Goal: Information Seeking & Learning: Learn about a topic

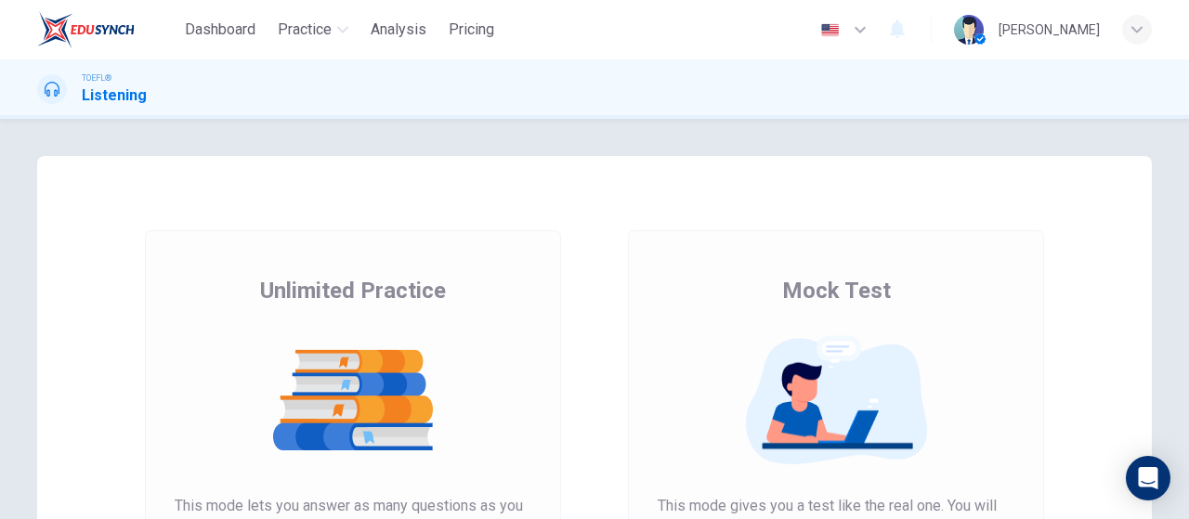
scroll to position [279, 0]
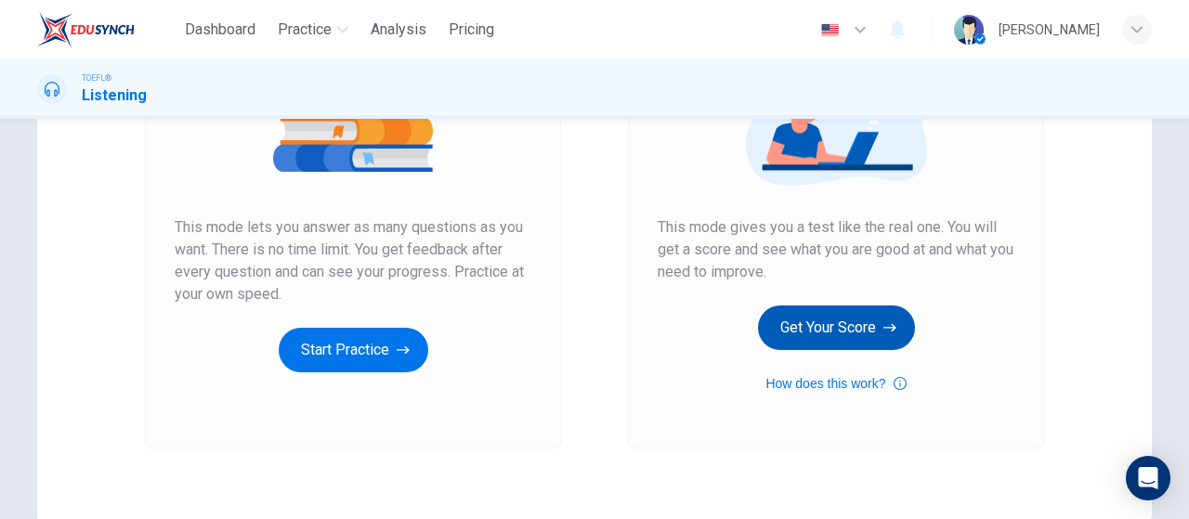
click at [873, 341] on button "Get Your Score" at bounding box center [836, 328] width 157 height 45
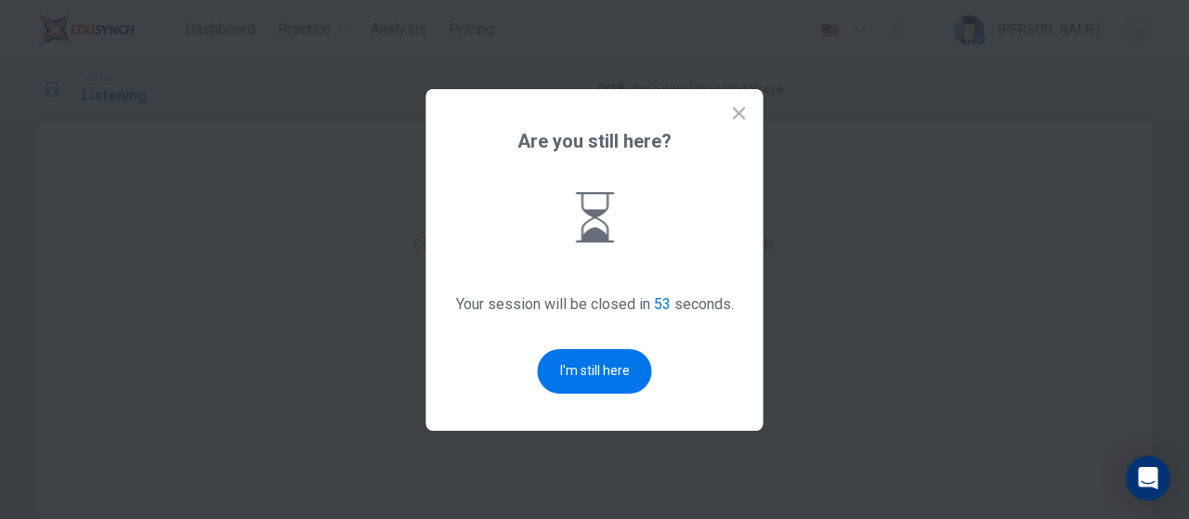
drag, startPoint x: 731, startPoint y: 98, endPoint x: 731, endPoint y: 111, distance: 13.0
click at [731, 104] on div "Are you still here? Your session will be closed in 53 seconds. I'm still here" at bounding box center [594, 260] width 337 height 342
click at [732, 112] on icon at bounding box center [739, 113] width 19 height 19
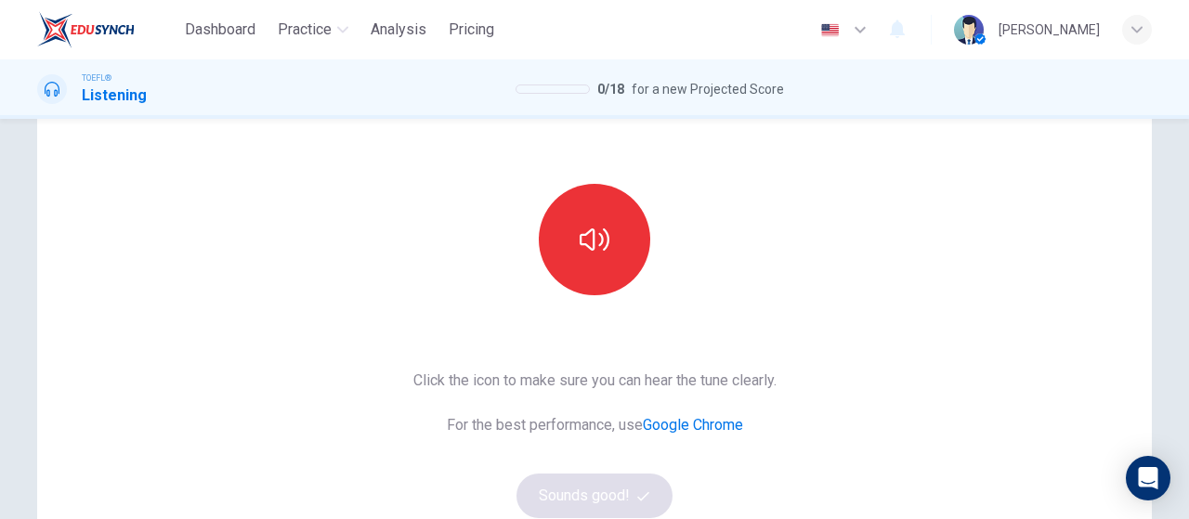
scroll to position [0, 0]
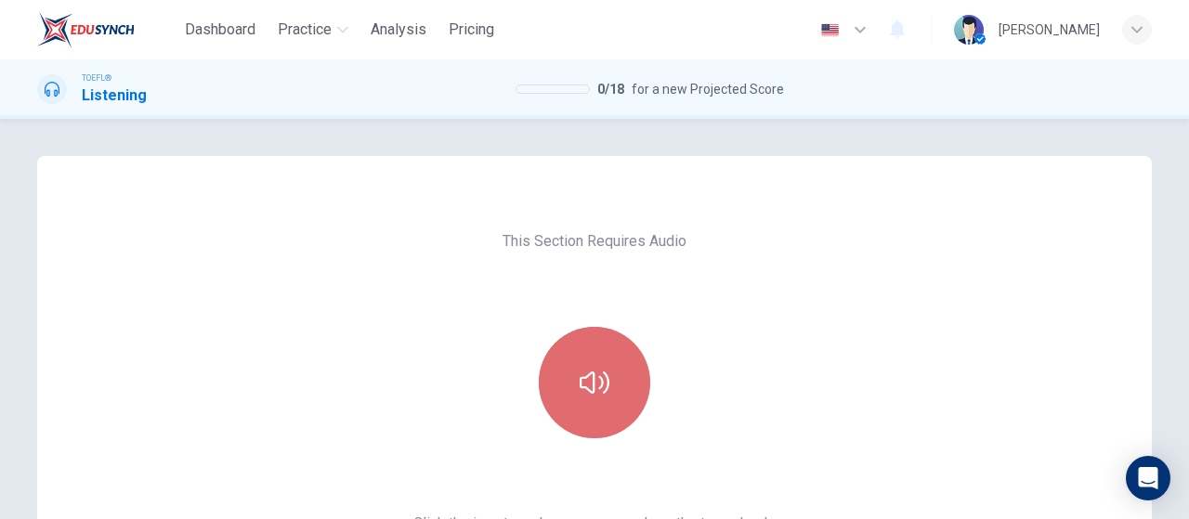
click at [611, 409] on button "button" at bounding box center [594, 382] width 111 height 111
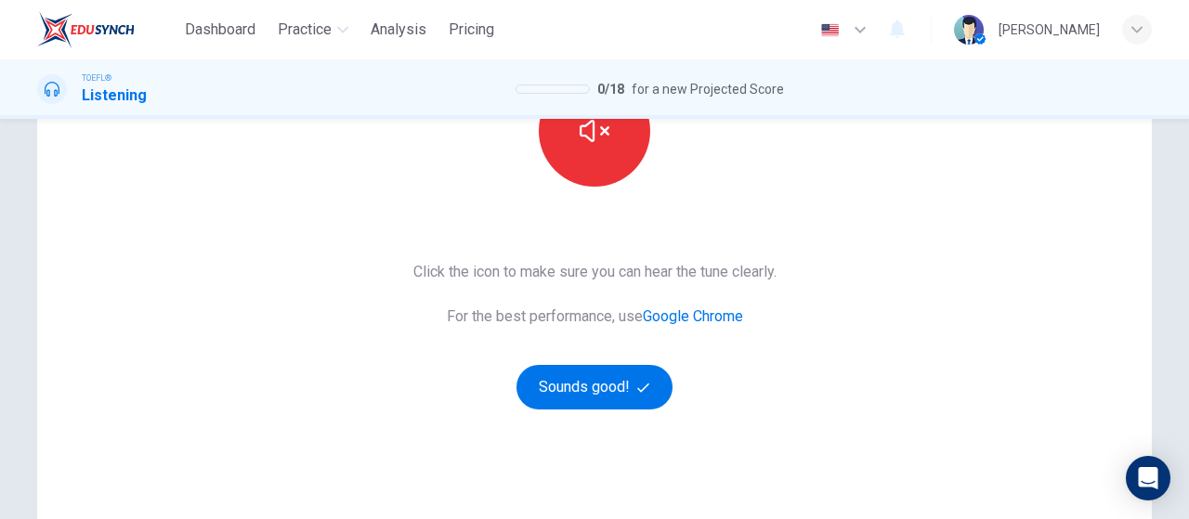
scroll to position [379, 0]
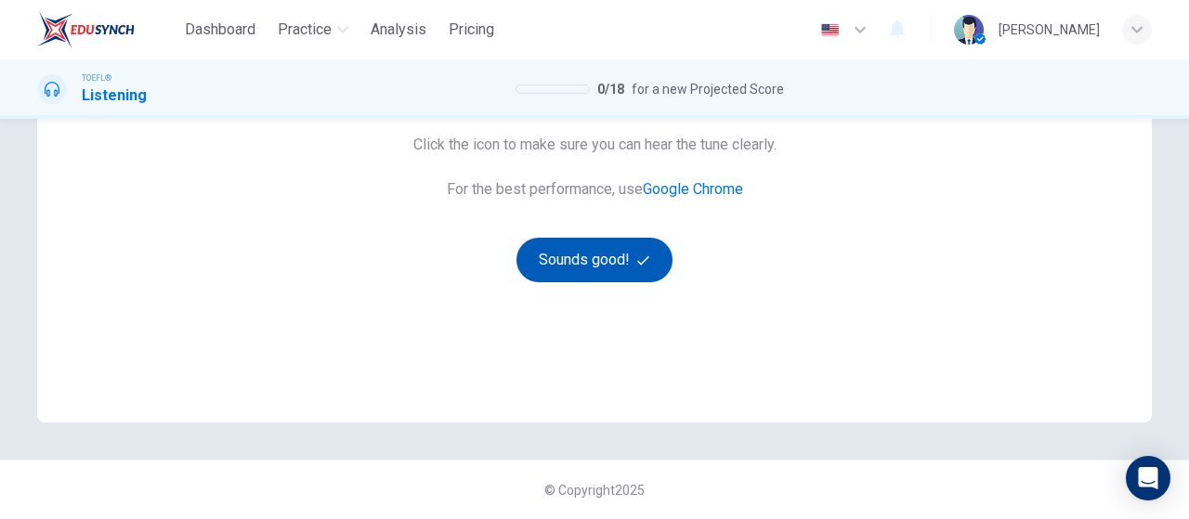
click at [554, 278] on button "Sounds good!" at bounding box center [594, 260] width 156 height 45
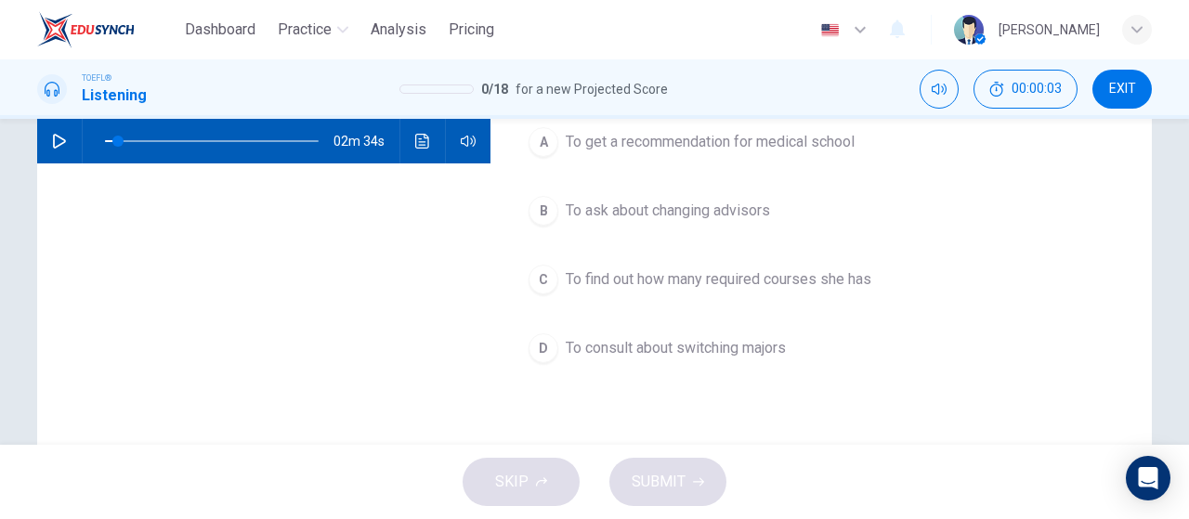
scroll to position [0, 0]
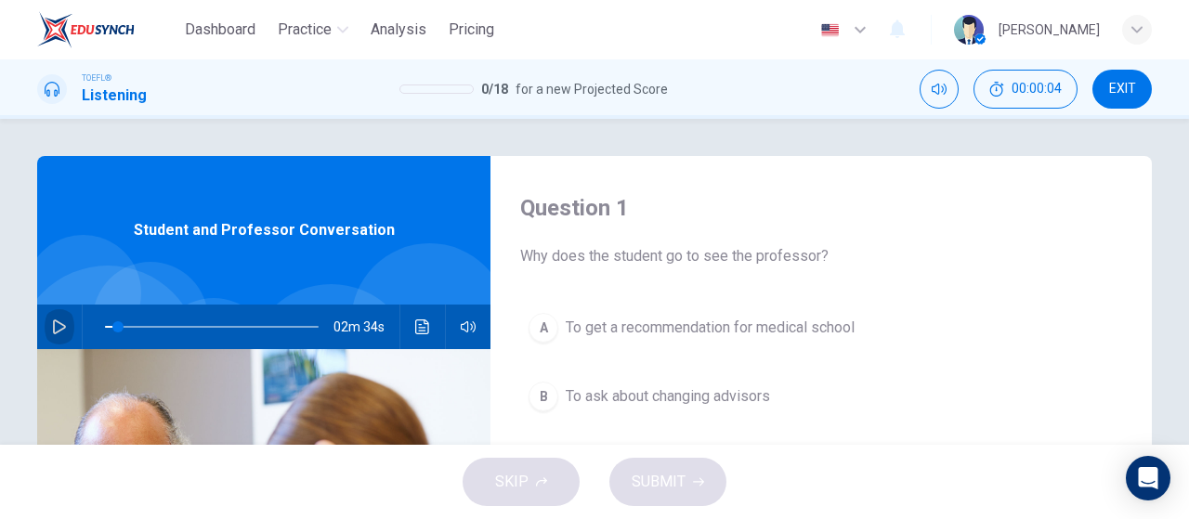
click at [46, 325] on button "button" at bounding box center [60, 327] width 30 height 45
click at [60, 328] on icon "button" at bounding box center [59, 326] width 15 height 15
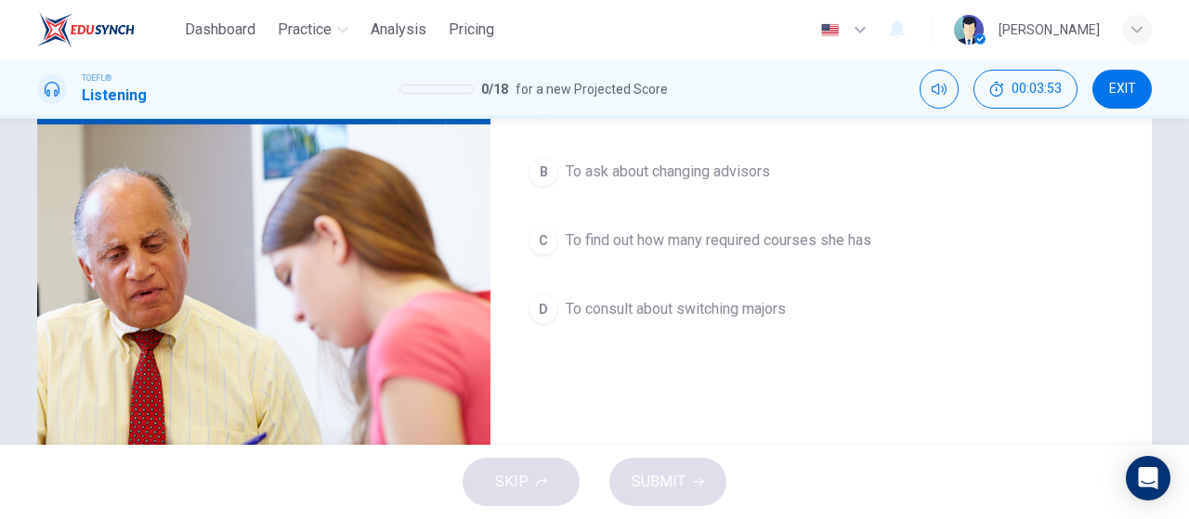
scroll to position [93, 0]
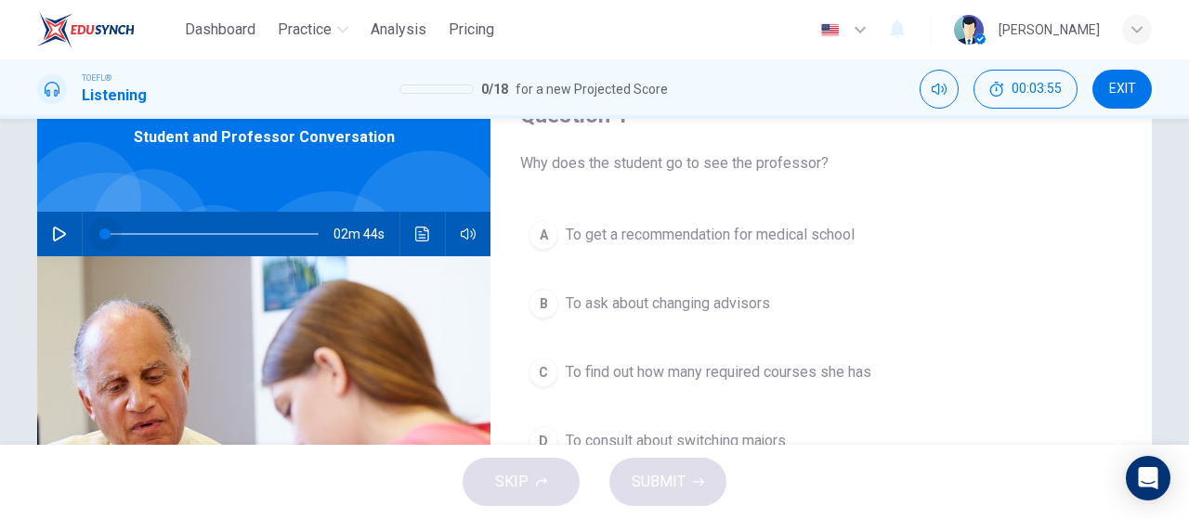
drag, startPoint x: 115, startPoint y: 229, endPoint x: 42, endPoint y: 222, distance: 73.7
click at [42, 222] on div "02m 44s" at bounding box center [263, 234] width 453 height 45
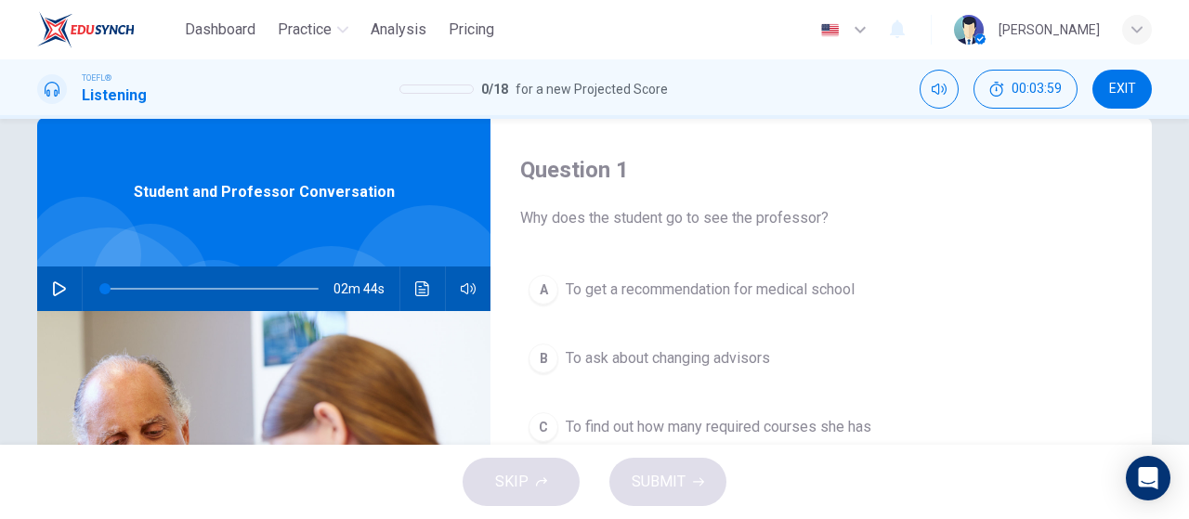
scroll to position [0, 0]
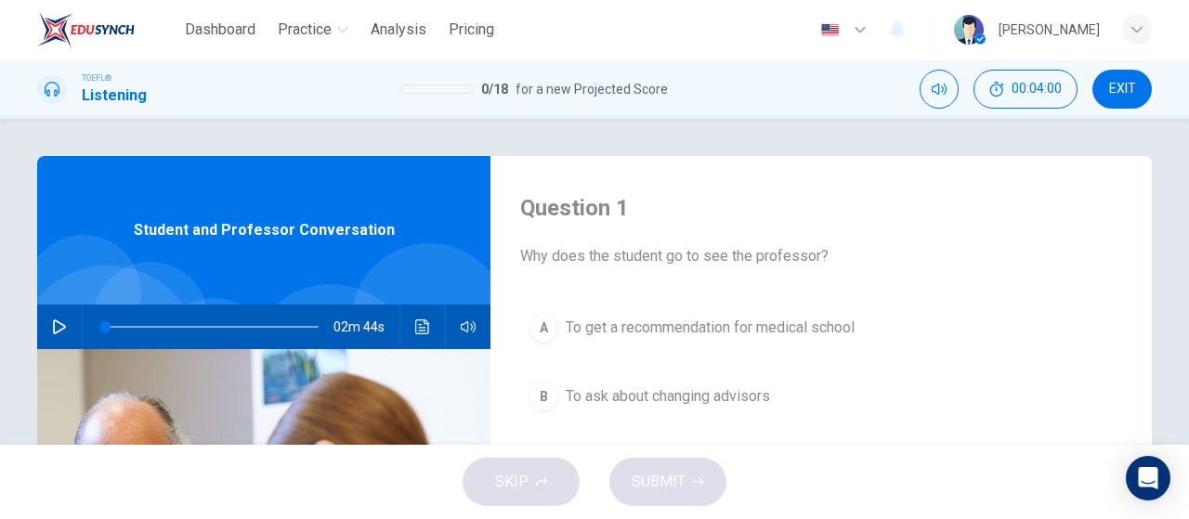
click at [61, 328] on icon "button" at bounding box center [59, 326] width 15 height 15
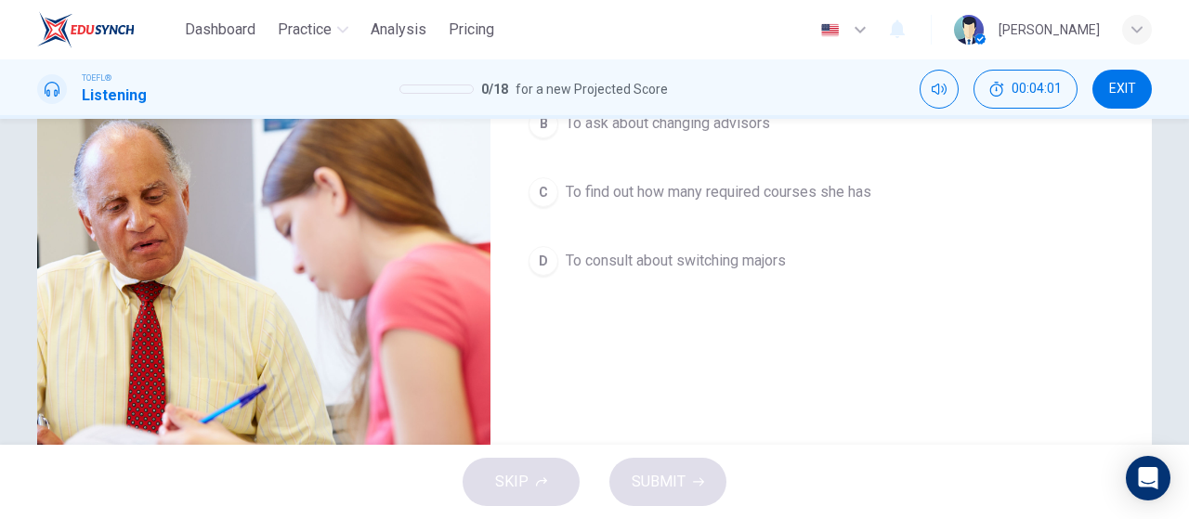
scroll to position [279, 0]
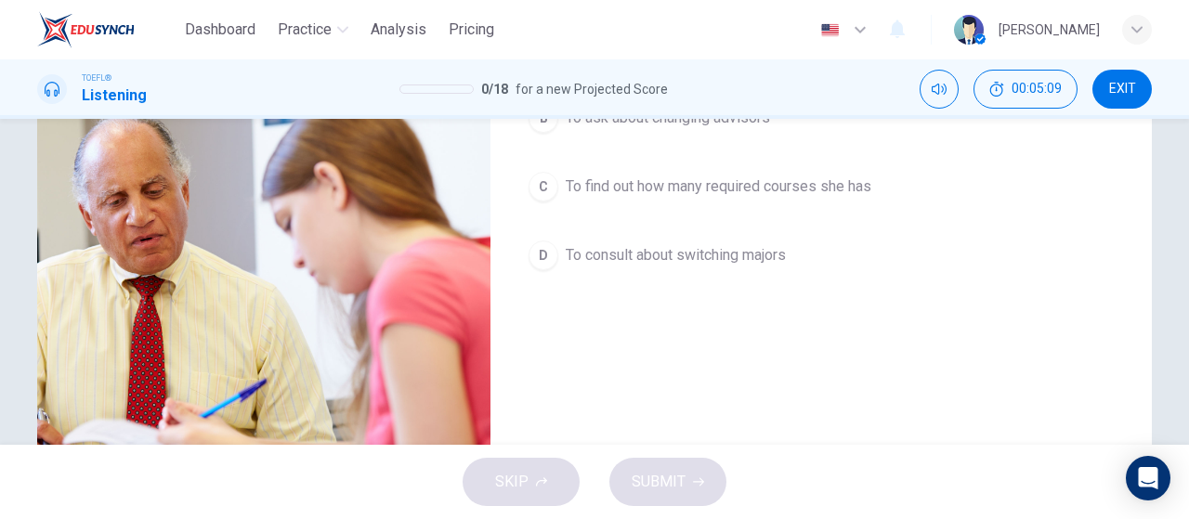
click at [1142, 383] on div "Question 1 Why does the student go to see the professor? A To get a recommendat…" at bounding box center [820, 199] width 661 height 645
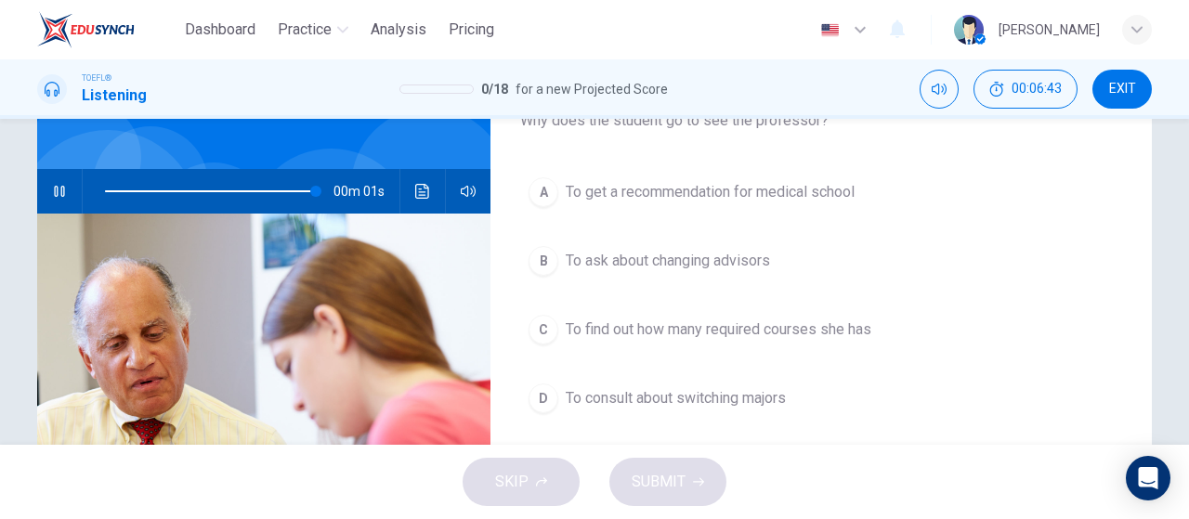
scroll to position [93, 0]
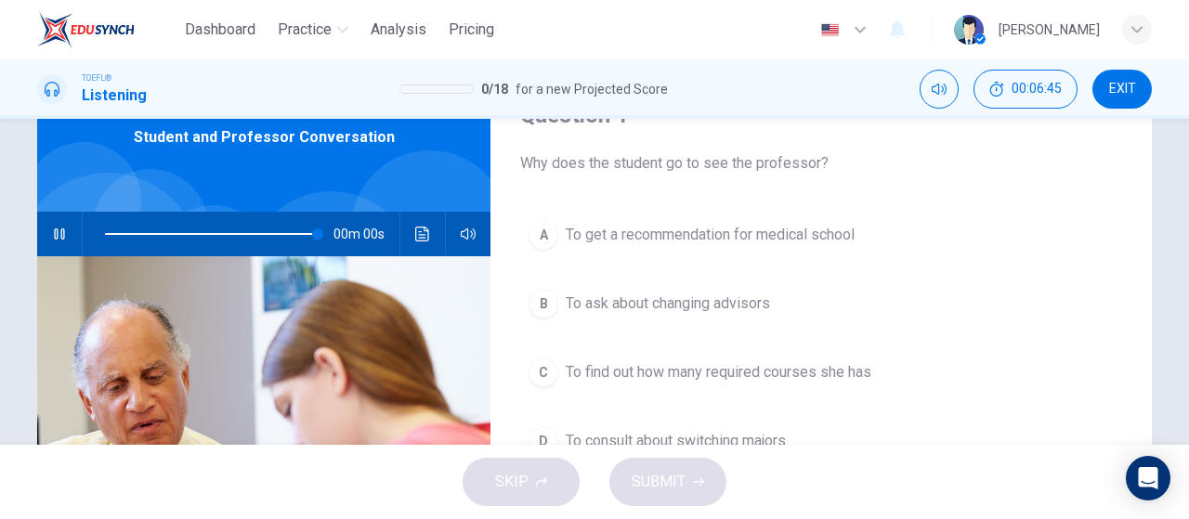
type input "0"
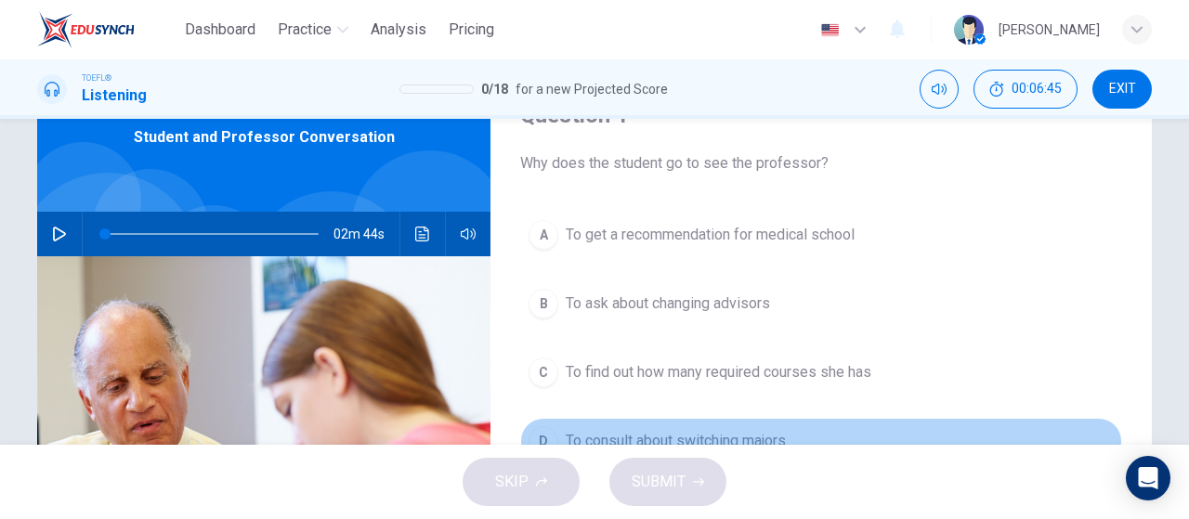
drag, startPoint x: 666, startPoint y: 430, endPoint x: 664, endPoint y: 443, distance: 13.1
click at [666, 430] on span "To consult about switching majors" at bounding box center [676, 441] width 220 height 22
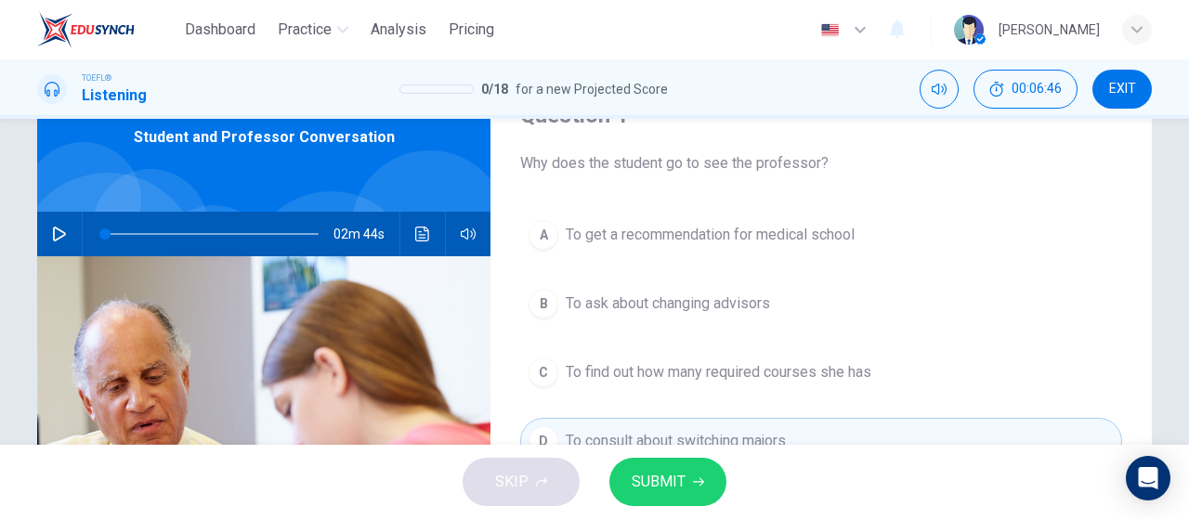
click at [666, 487] on span "SUBMIT" at bounding box center [658, 482] width 54 height 26
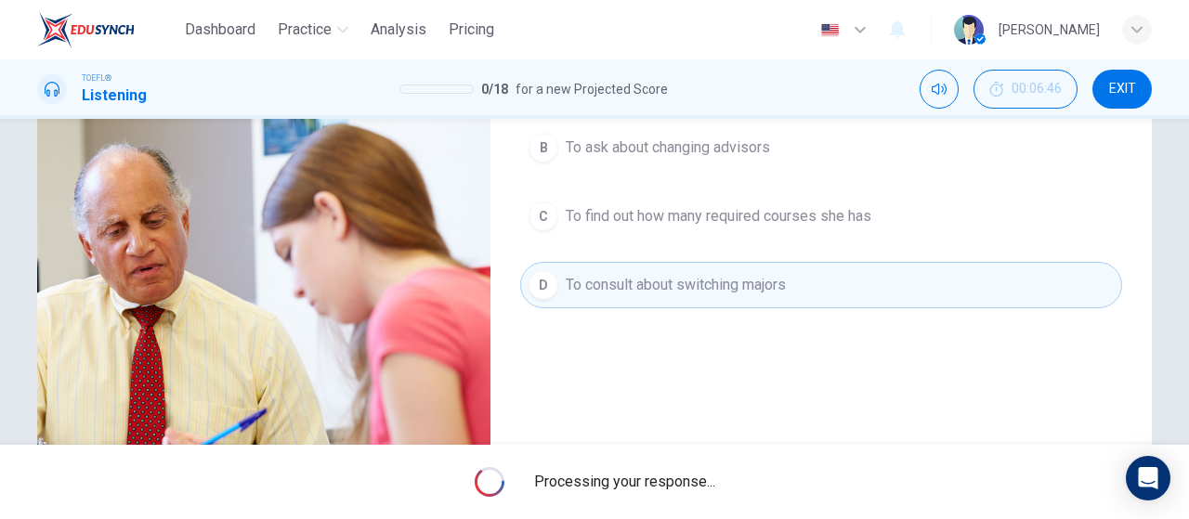
scroll to position [279, 0]
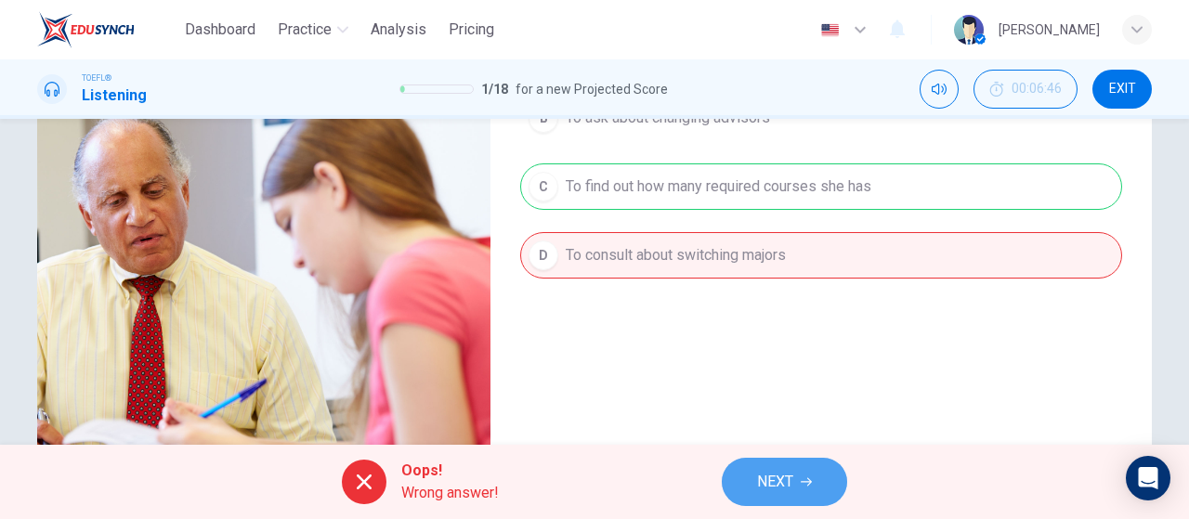
click at [756, 467] on button "NEXT" at bounding box center [784, 482] width 125 height 48
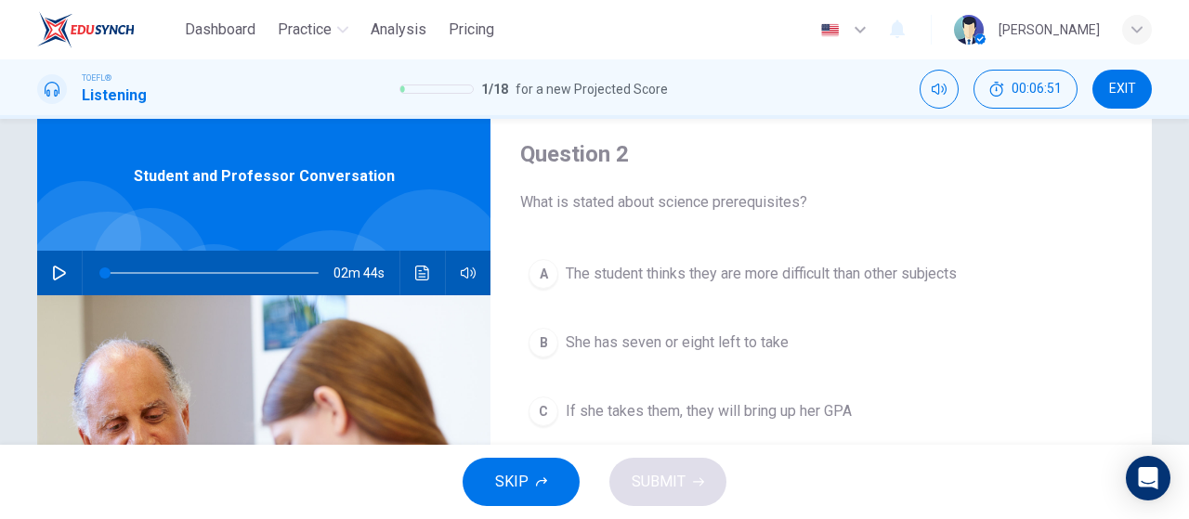
scroll to position [93, 0]
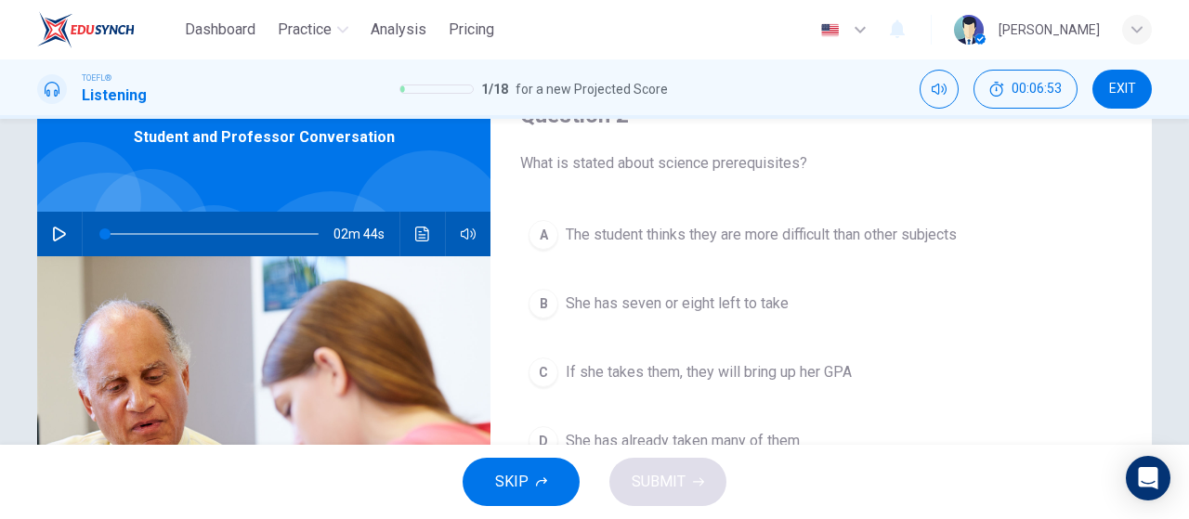
click at [680, 244] on span "The student thinks they are more difficult than other subjects" at bounding box center [761, 235] width 391 height 22
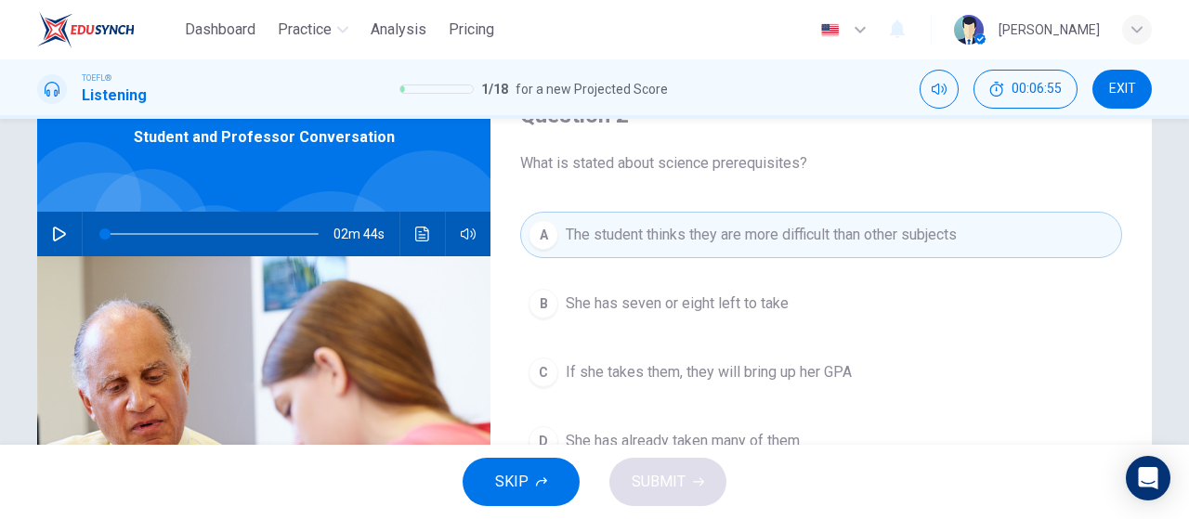
drag, startPoint x: 687, startPoint y: 477, endPoint x: 694, endPoint y: 426, distance: 51.5
click at [687, 454] on div "SKIP SUBMIT" at bounding box center [594, 482] width 1189 height 74
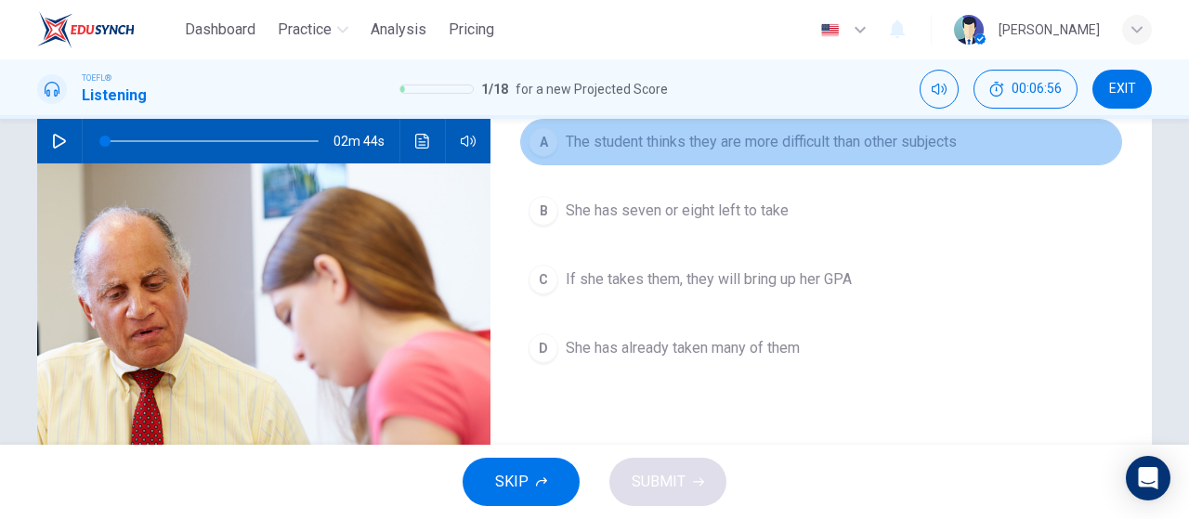
click at [735, 126] on button "A The student thinks they are more difficult than other subjects" at bounding box center [821, 142] width 602 height 46
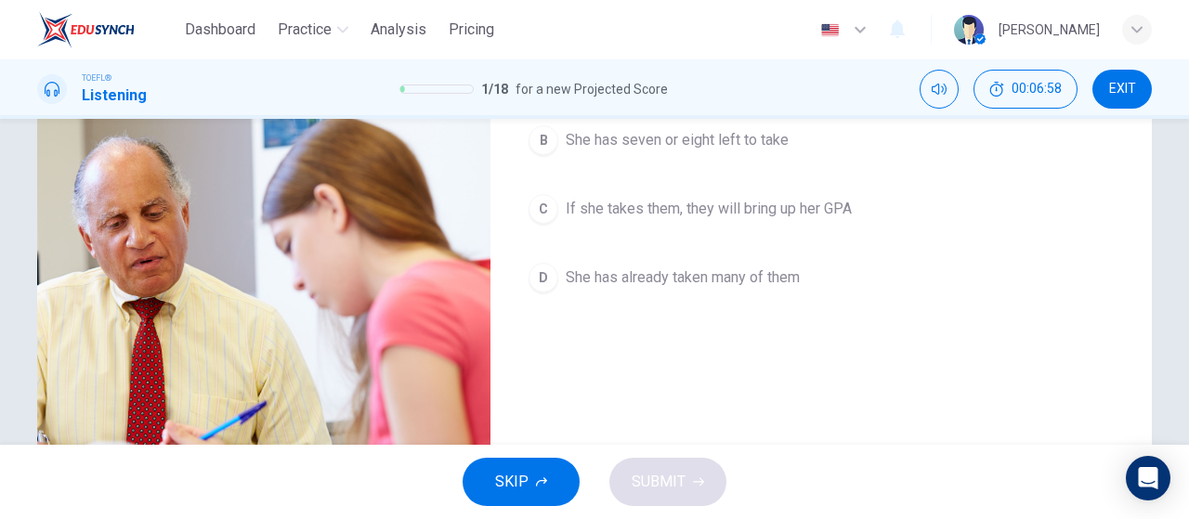
scroll to position [0, 0]
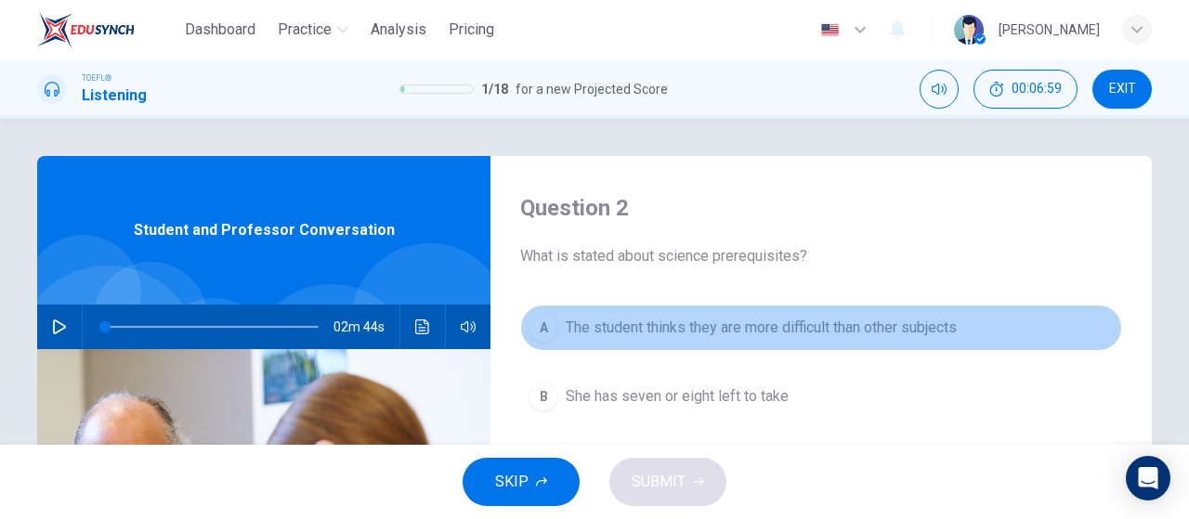
click at [540, 318] on div "A" at bounding box center [543, 328] width 30 height 30
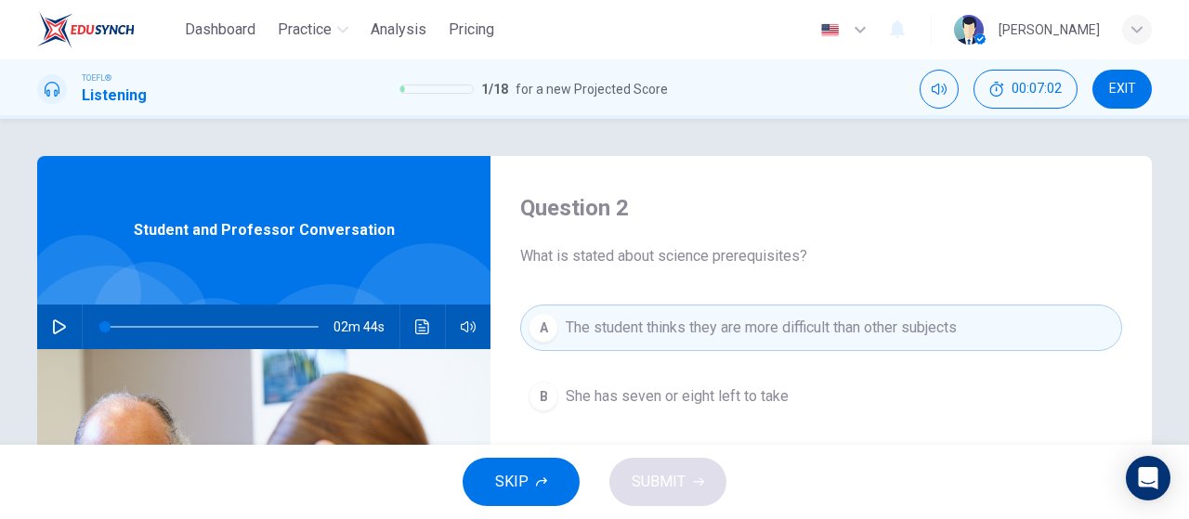
click at [594, 400] on span "She has seven or eight left to take" at bounding box center [677, 396] width 223 height 22
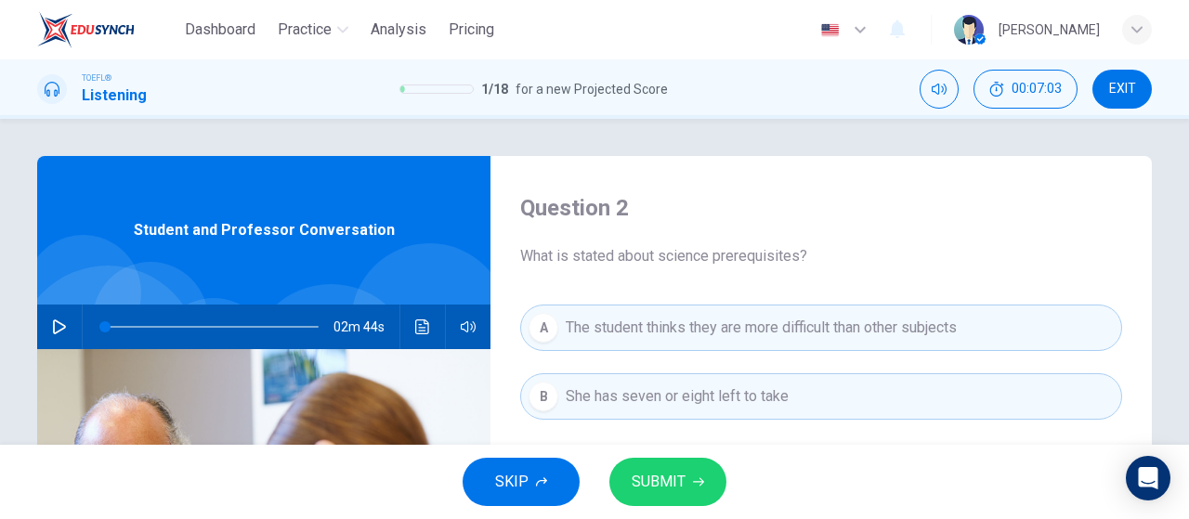
click at [631, 328] on span "The student thinks they are more difficult than other subjects" at bounding box center [761, 328] width 391 height 22
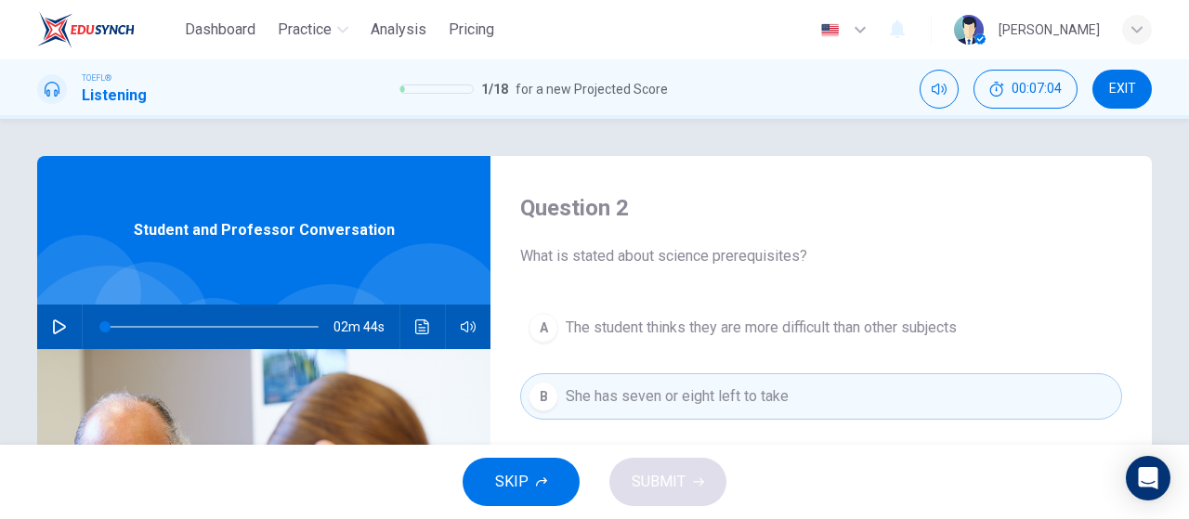
click at [628, 322] on span "The student thinks they are more difficult than other subjects" at bounding box center [761, 328] width 391 height 22
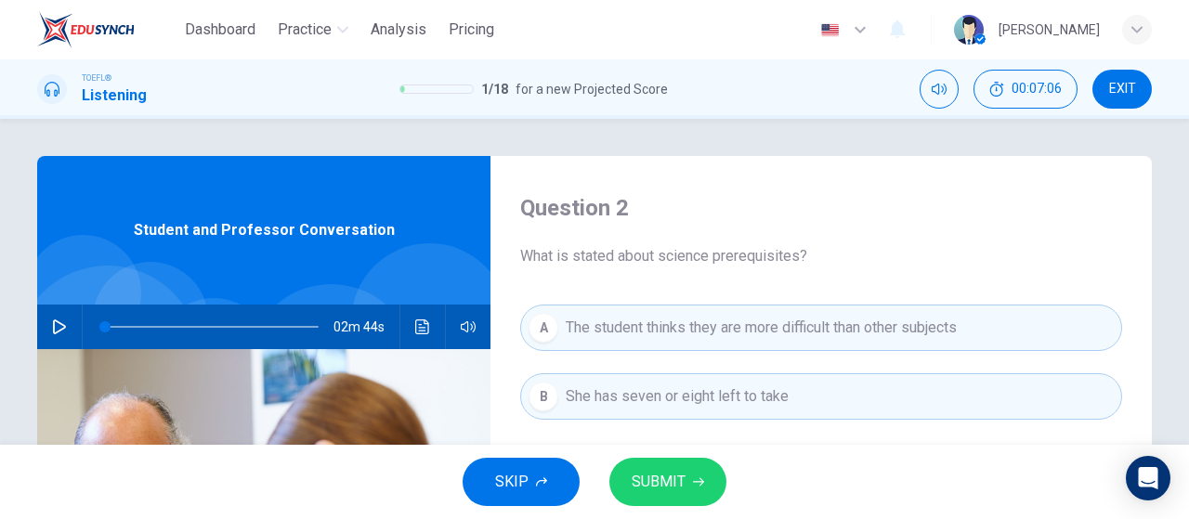
click at [639, 471] on span "SUBMIT" at bounding box center [658, 482] width 54 height 26
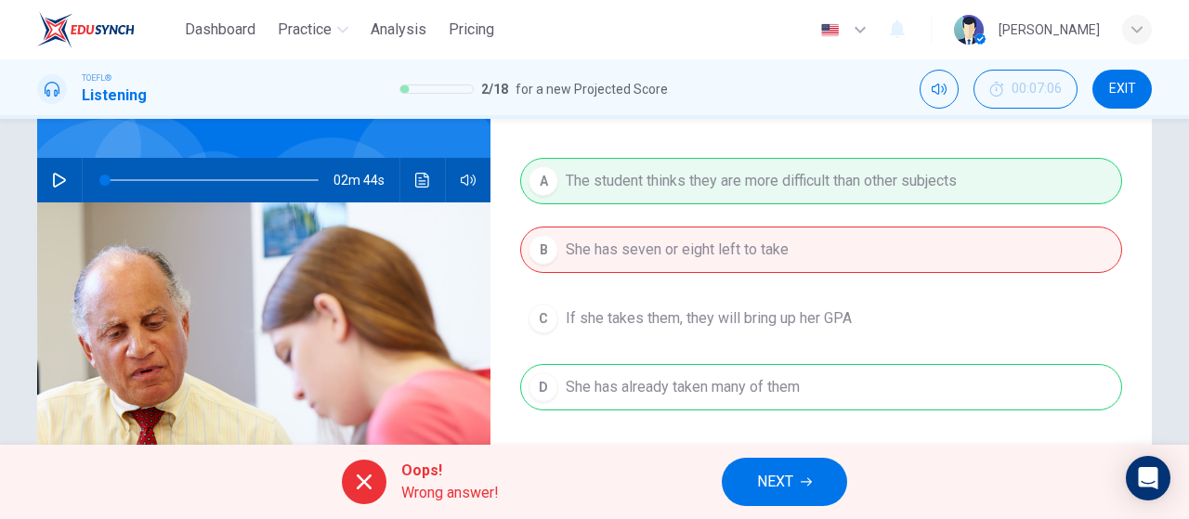
scroll to position [186, 0]
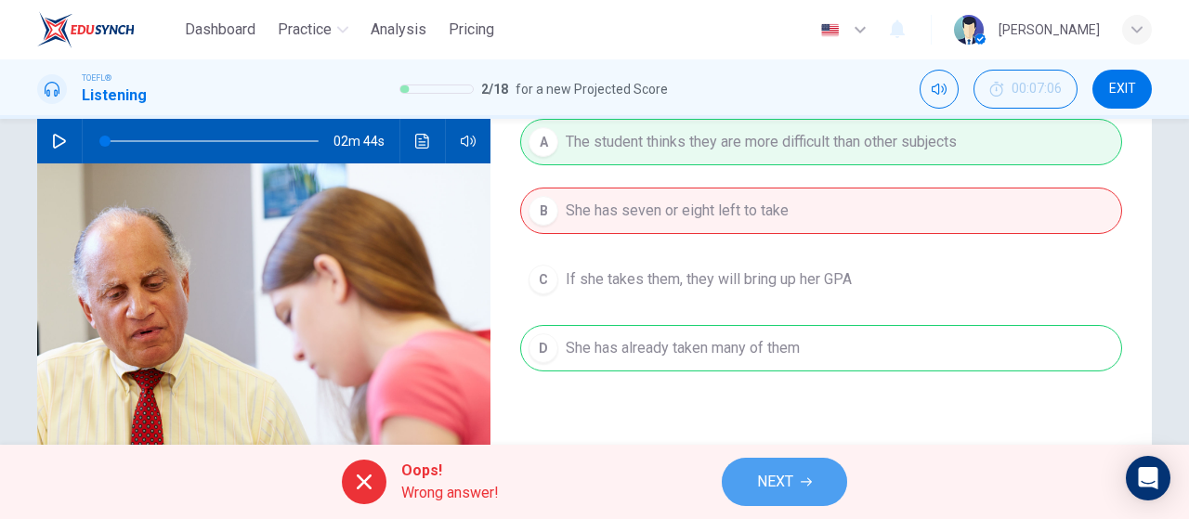
click at [791, 483] on span "NEXT" at bounding box center [775, 482] width 36 height 26
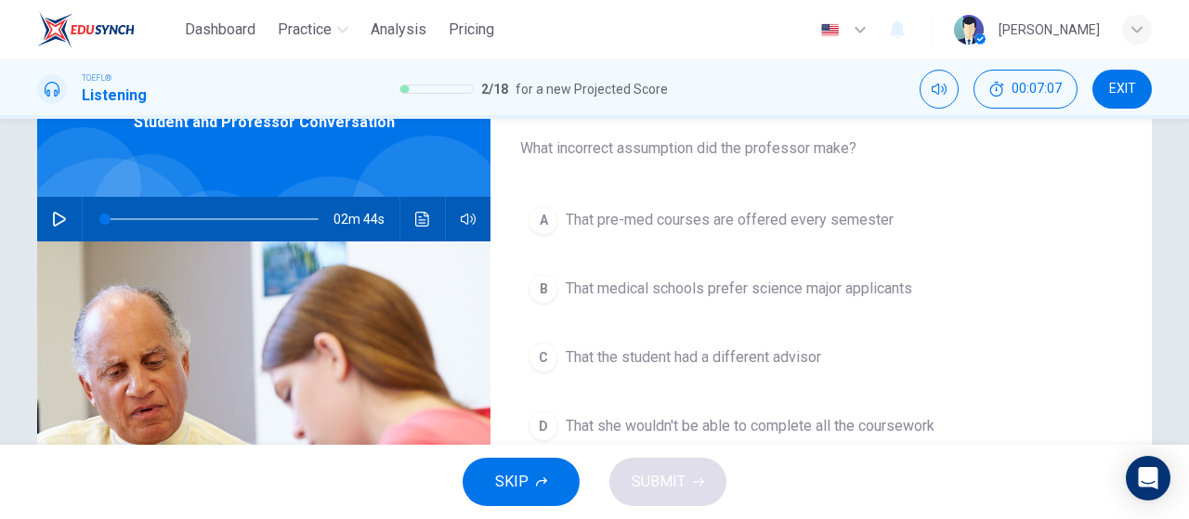
scroll to position [0, 0]
